Goal: Task Accomplishment & Management: Use online tool/utility

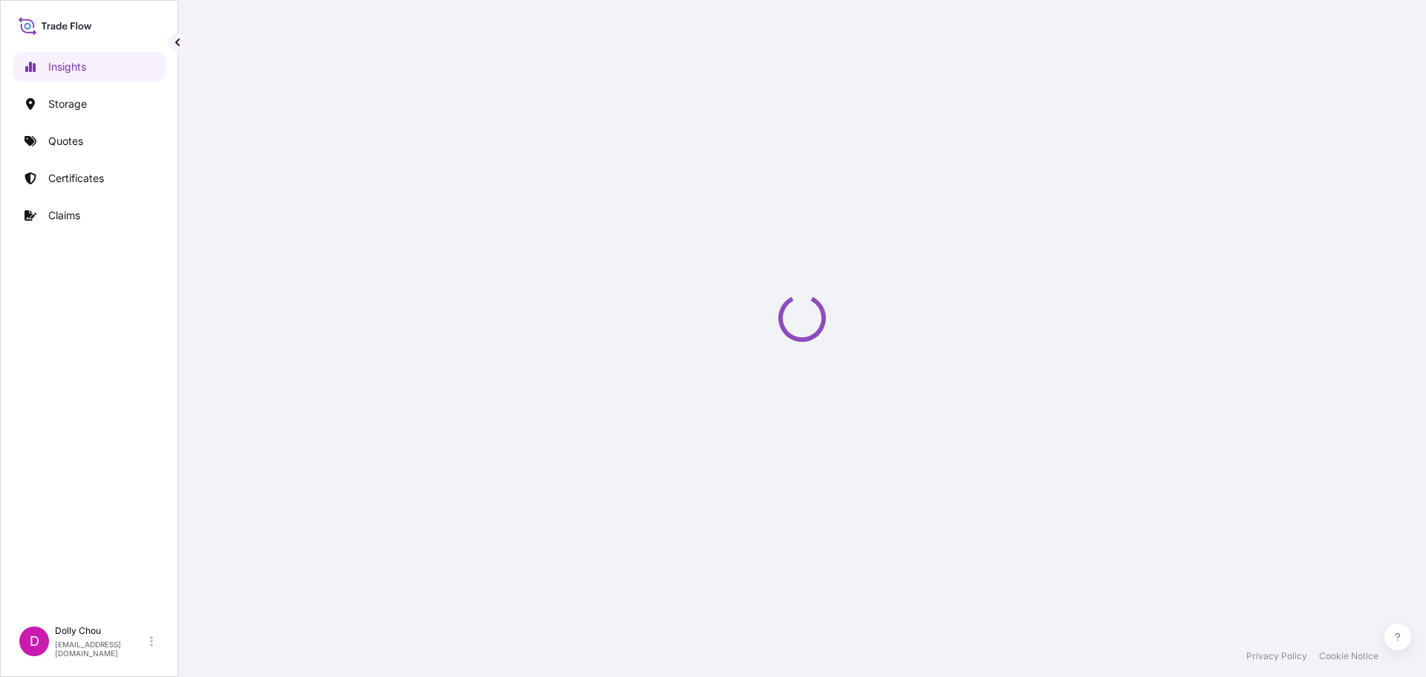
select select "2025"
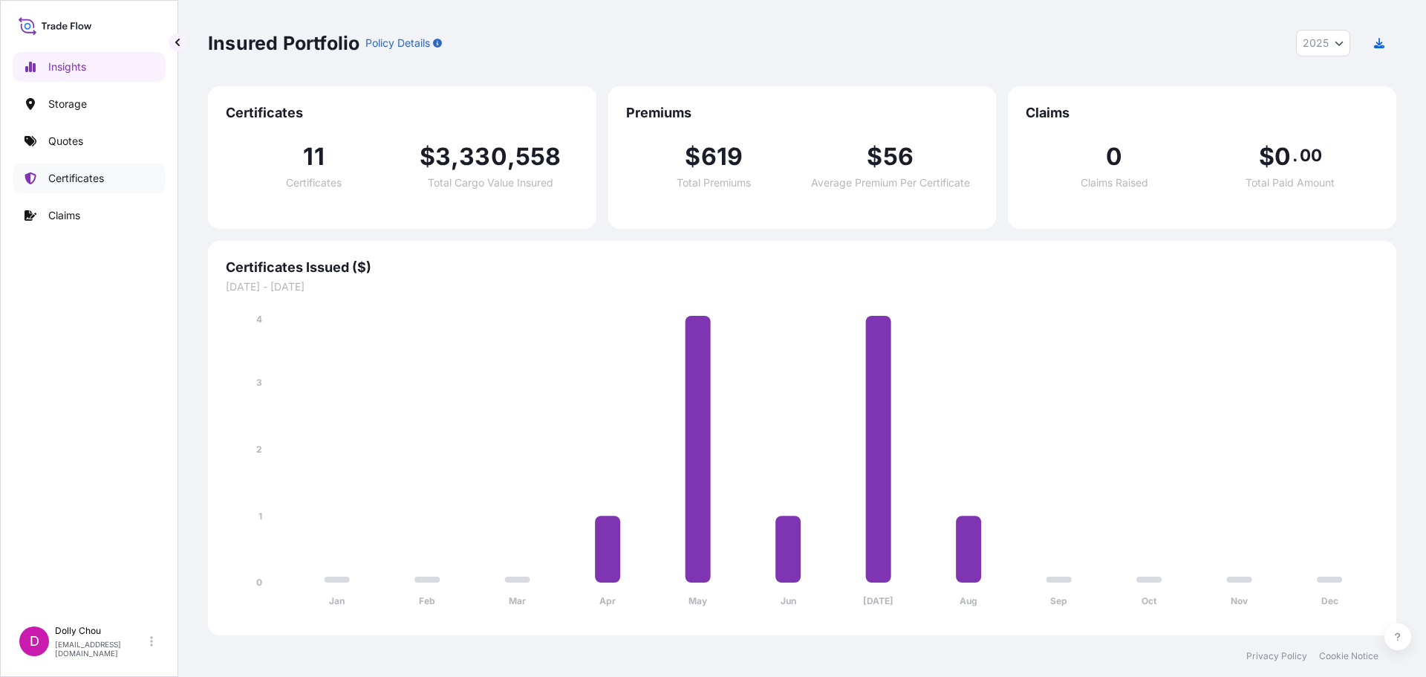
click at [72, 177] on p "Certificates" at bounding box center [76, 178] width 56 height 15
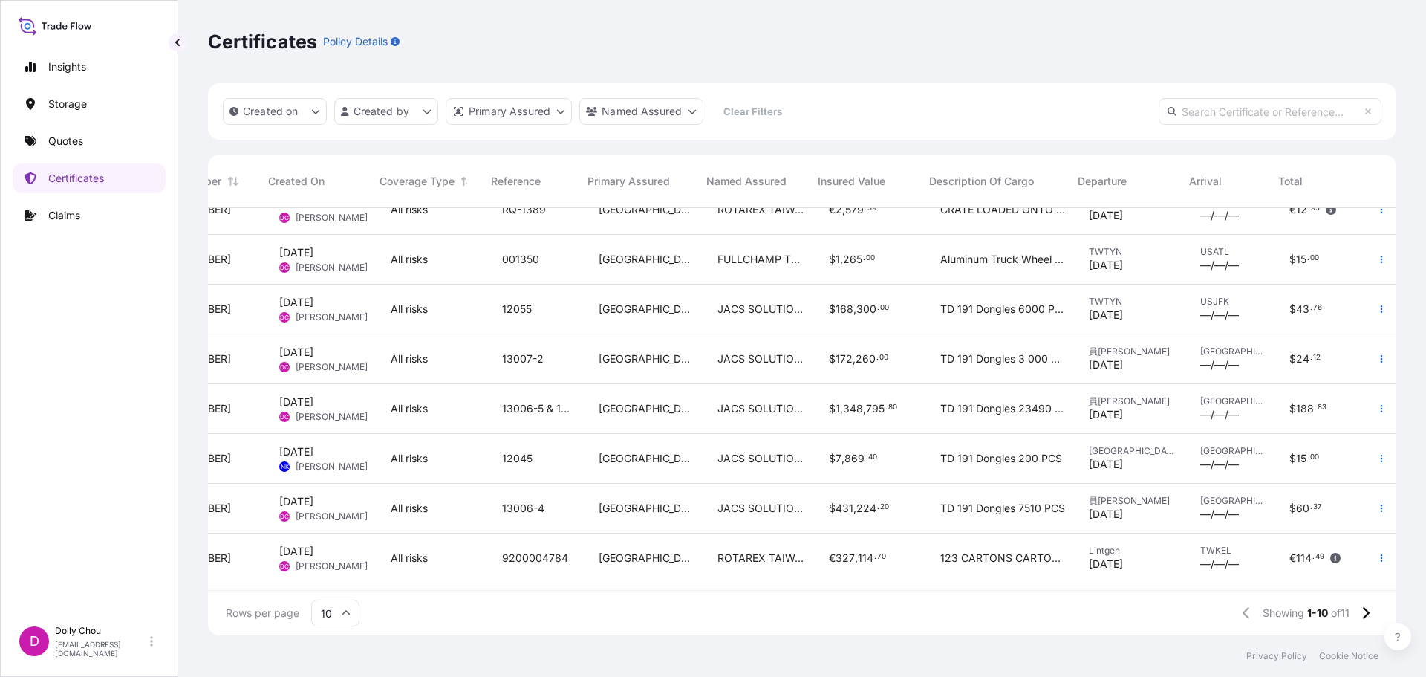
scroll to position [0, 93]
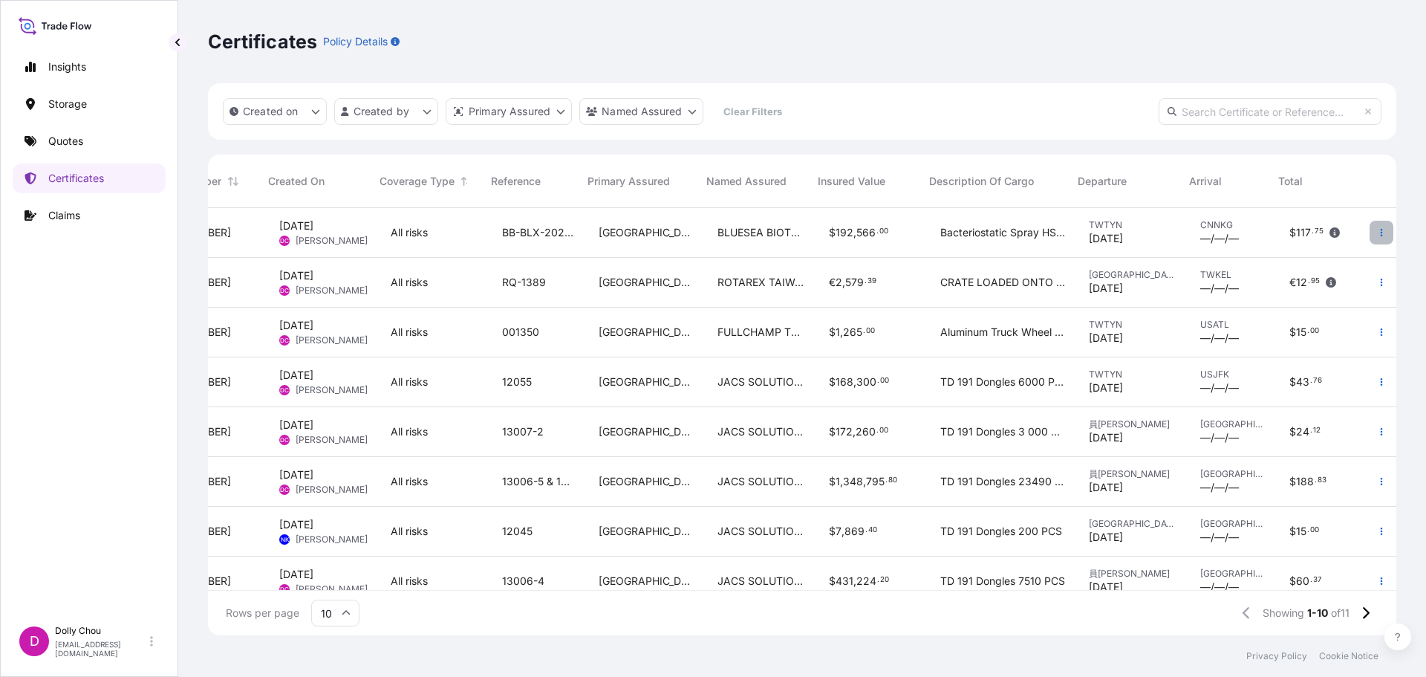
click at [1381, 235] on icon "button" at bounding box center [1382, 232] width 2 height 7
click at [1293, 228] on p "Duplicate quote" at bounding box center [1287, 235] width 77 height 15
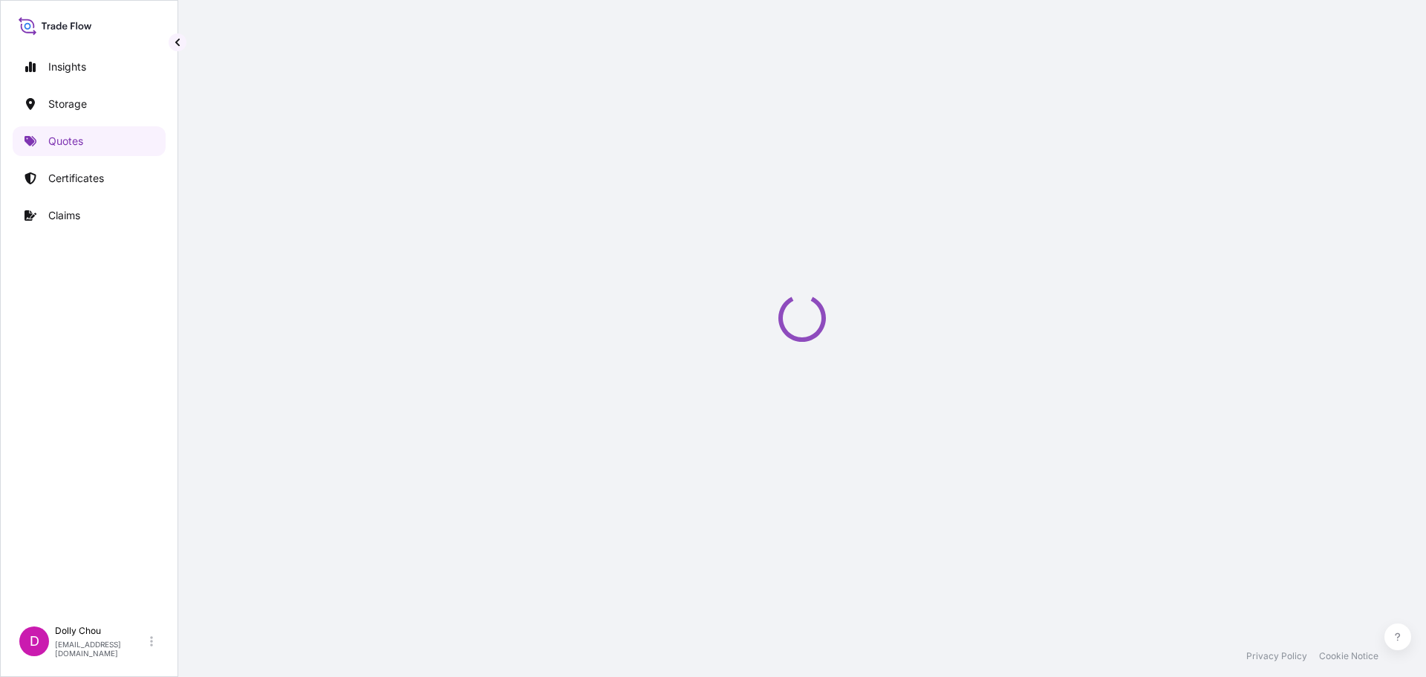
select select "Road / Inland"
select select "Air"
select select "Road / Inland"
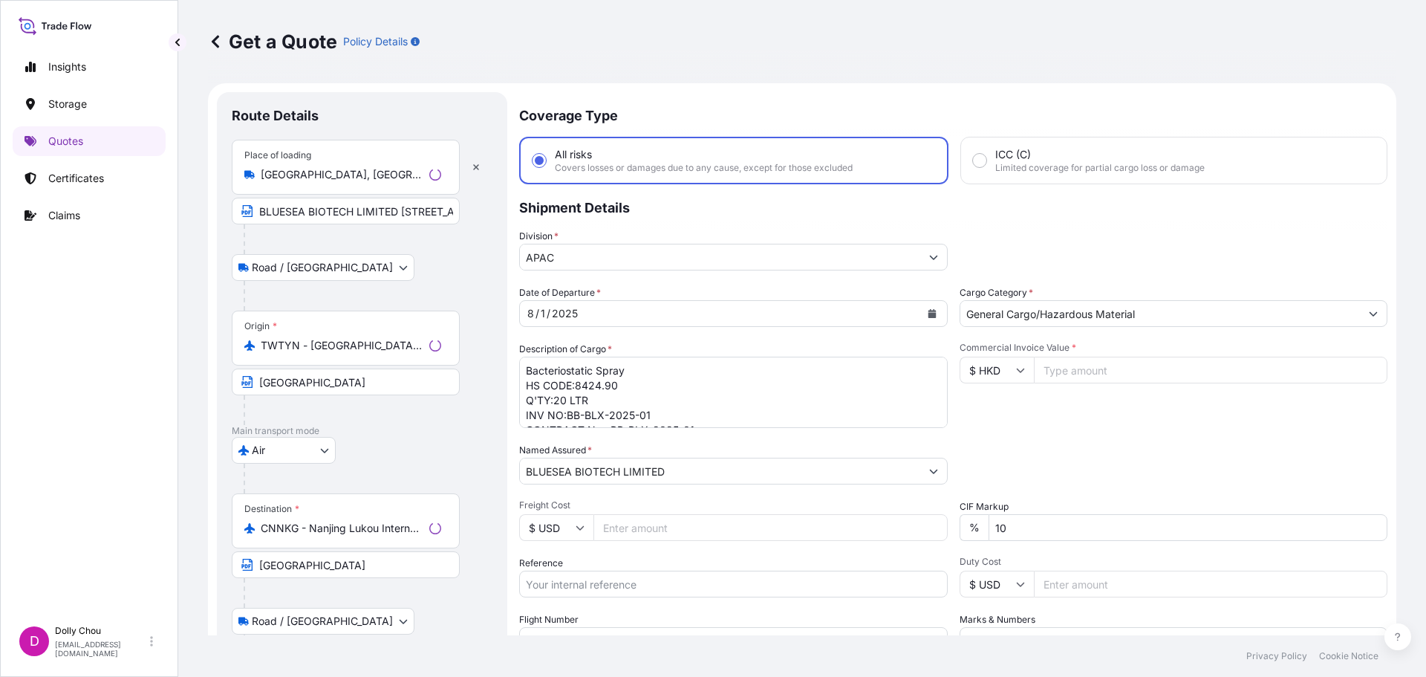
scroll to position [24, 0]
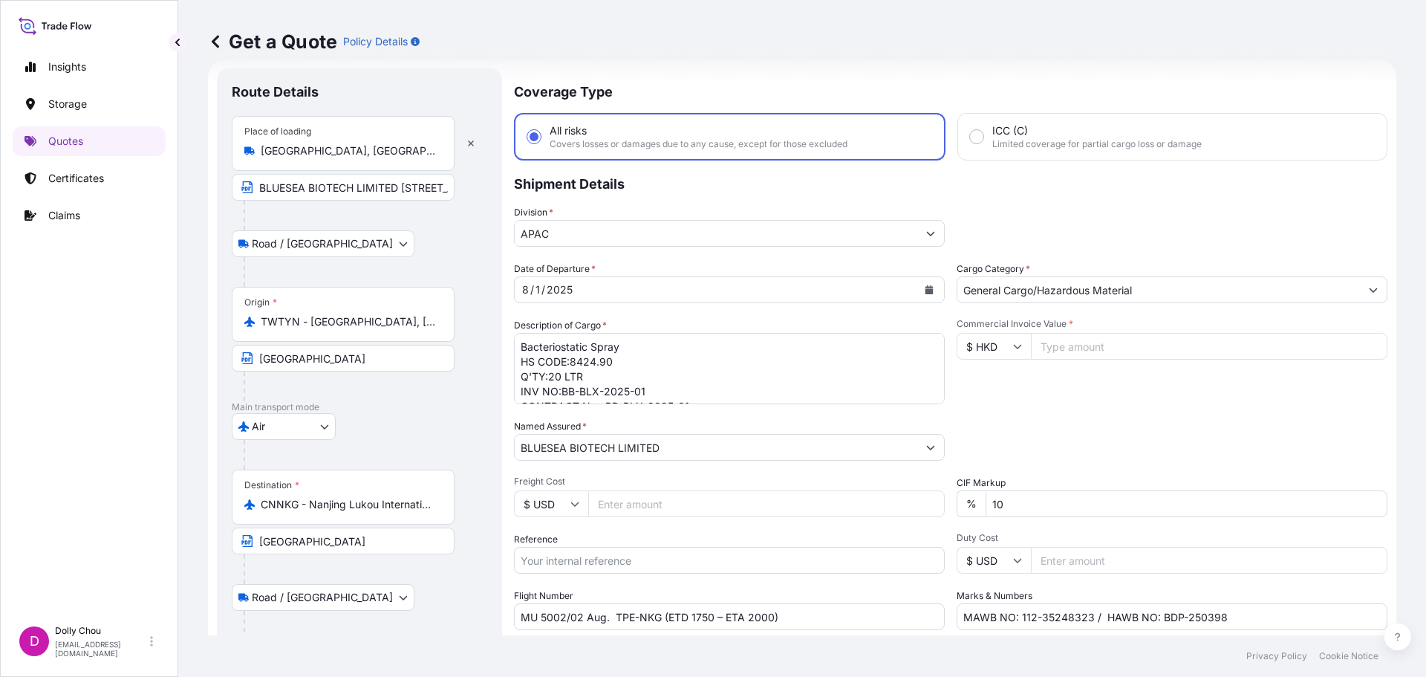
click at [217, 42] on icon at bounding box center [215, 41] width 15 height 15
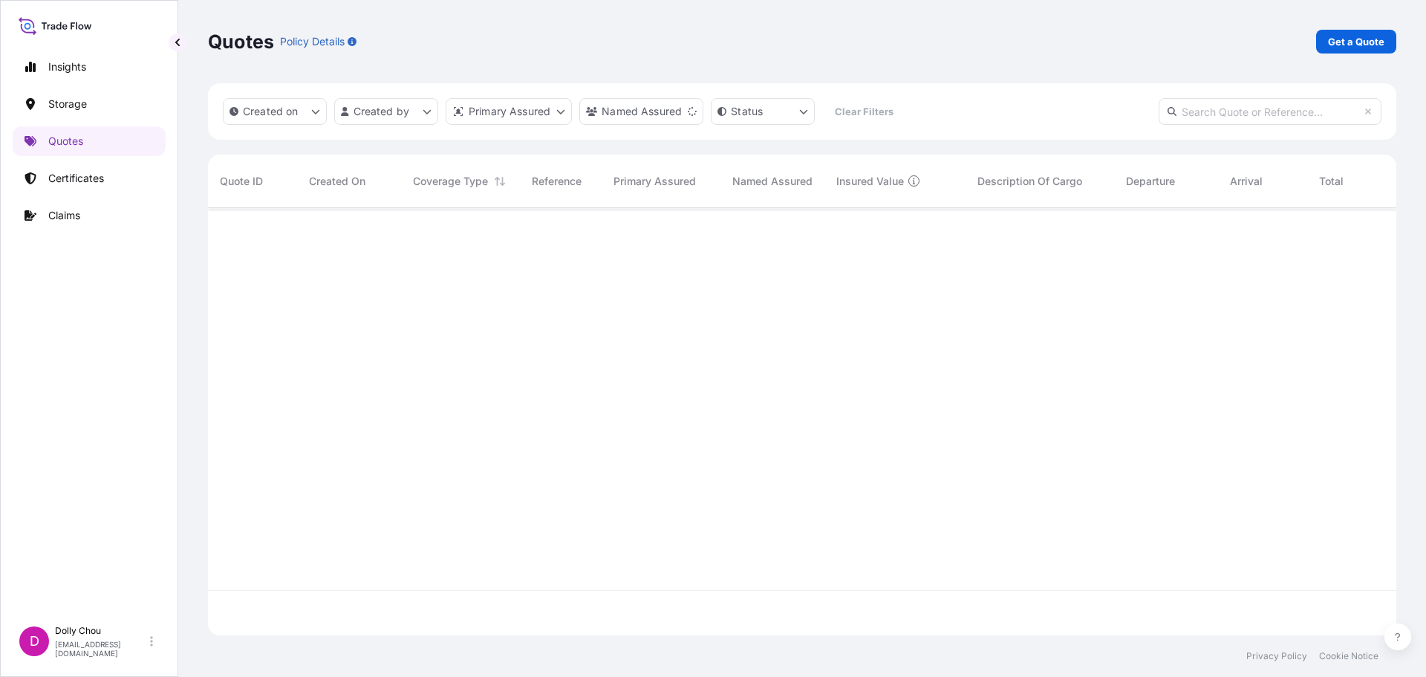
scroll to position [470, 1177]
